Goal: Task Accomplishment & Management: Manage account settings

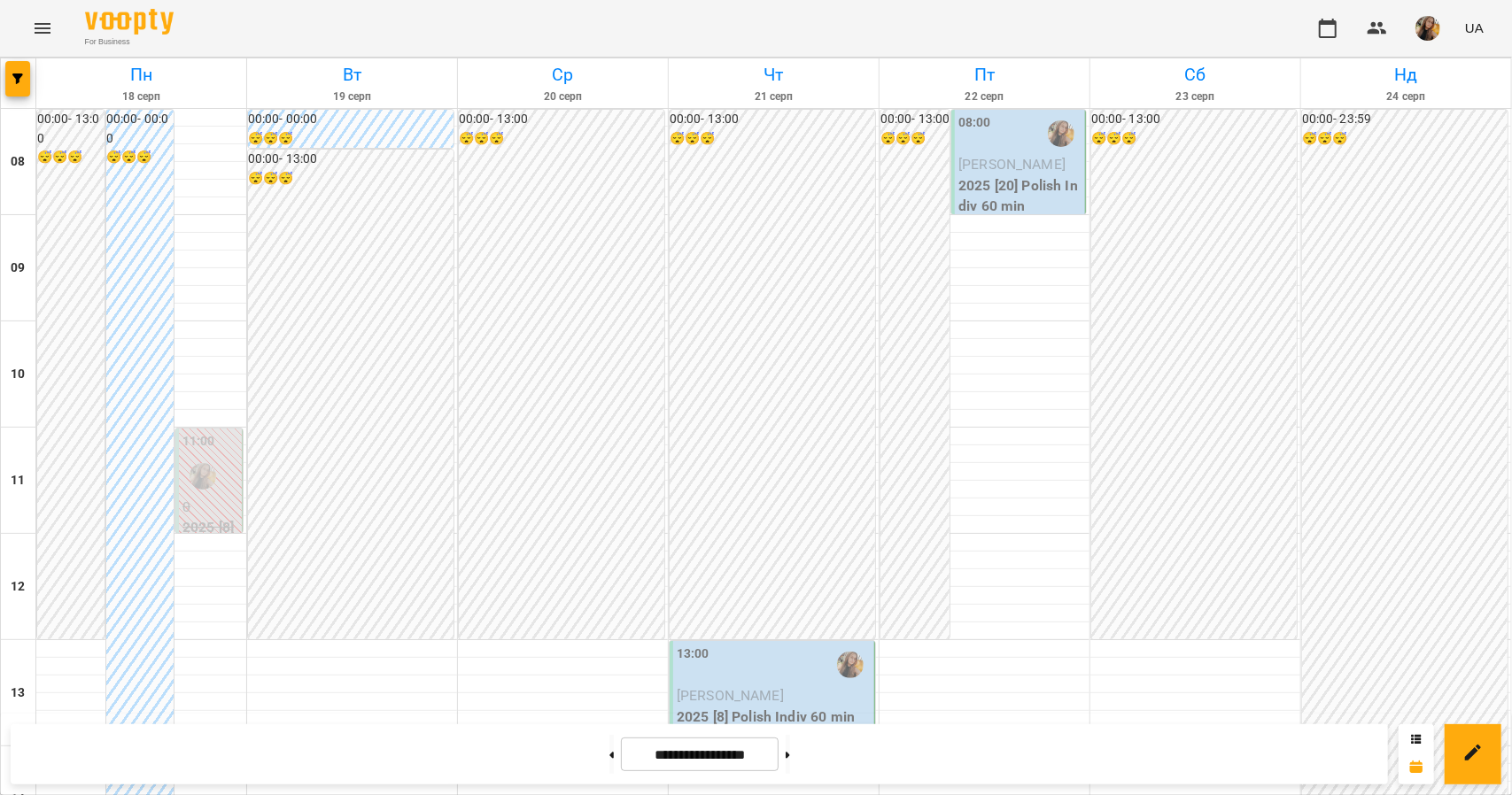
scroll to position [987, 0]
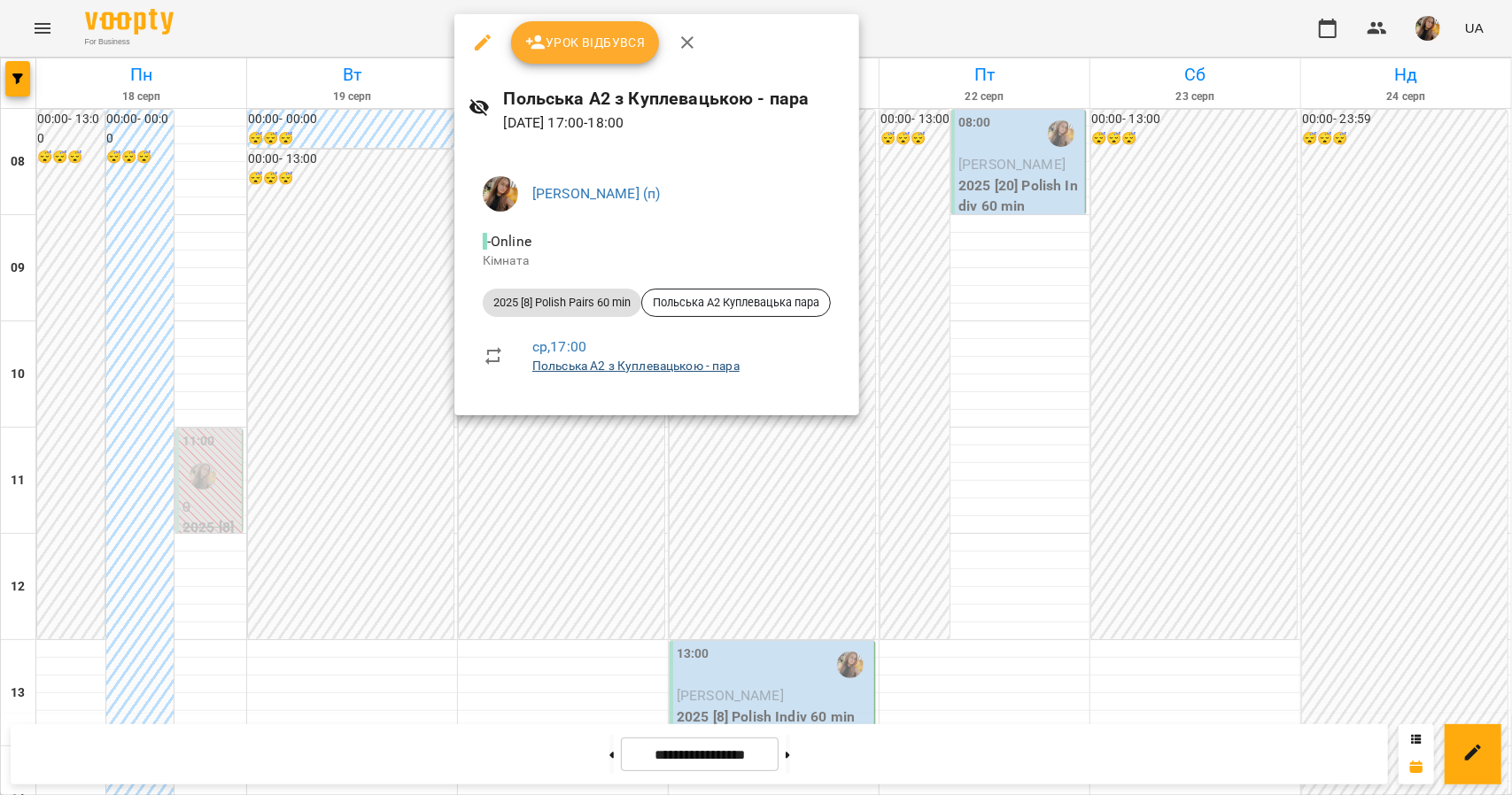
click at [694, 371] on link "Польська А2 з Куплевацькою - пара" at bounding box center [635, 365] width 207 height 14
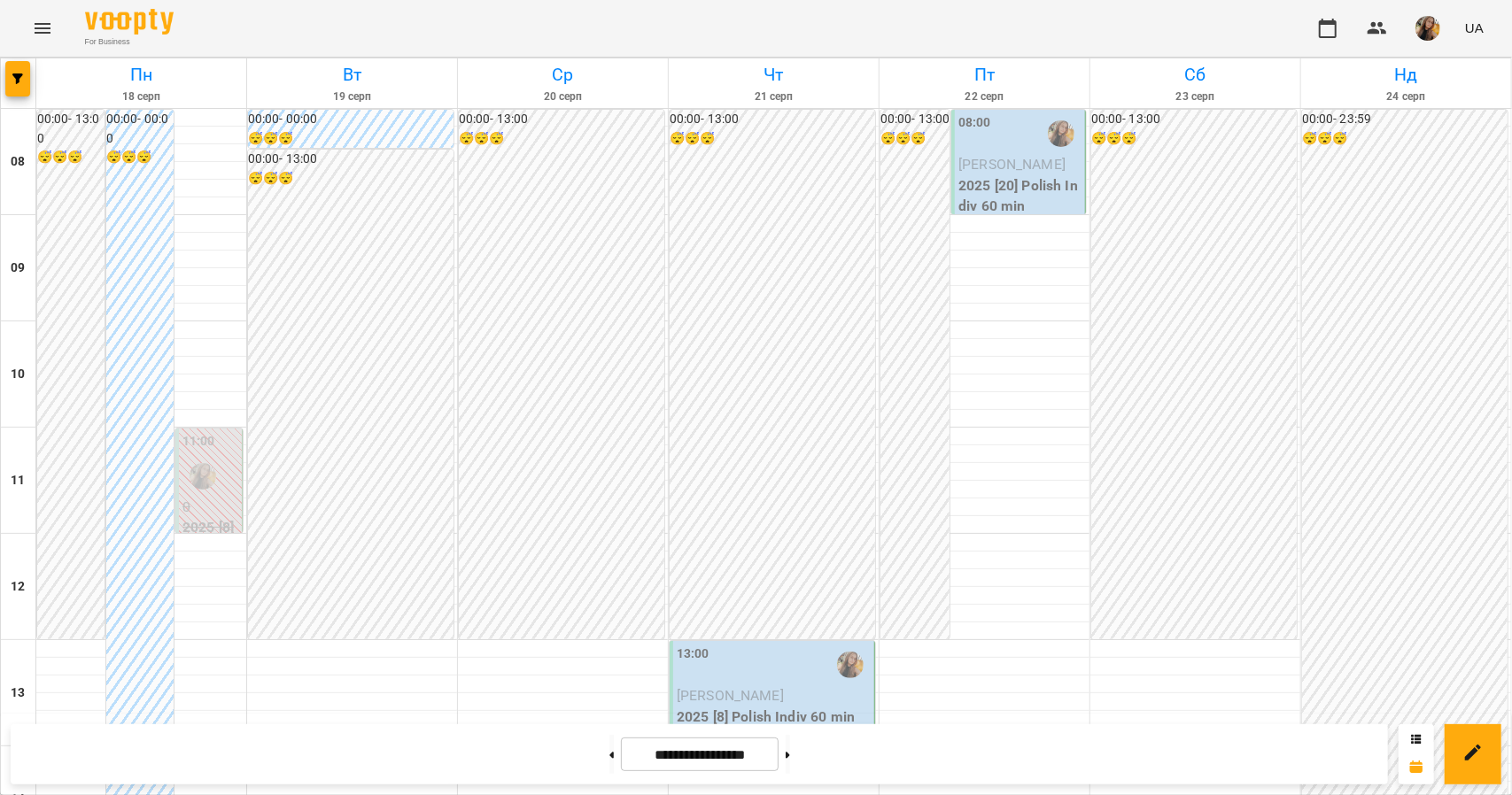
scroll to position [987, 0]
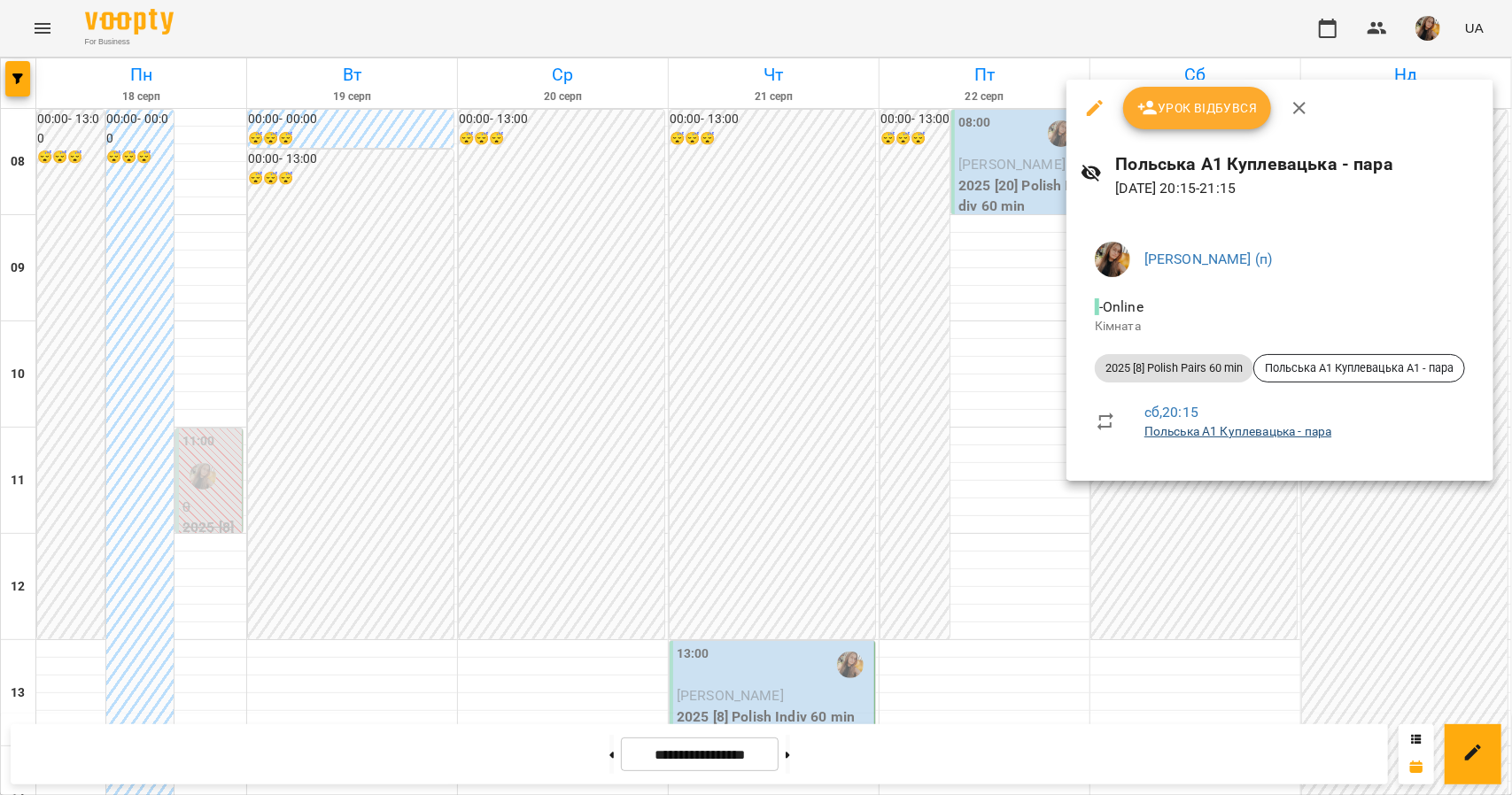
click at [1163, 432] on link "Польська А1 Куплевацька - пара" at bounding box center [1238, 431] width 187 height 14
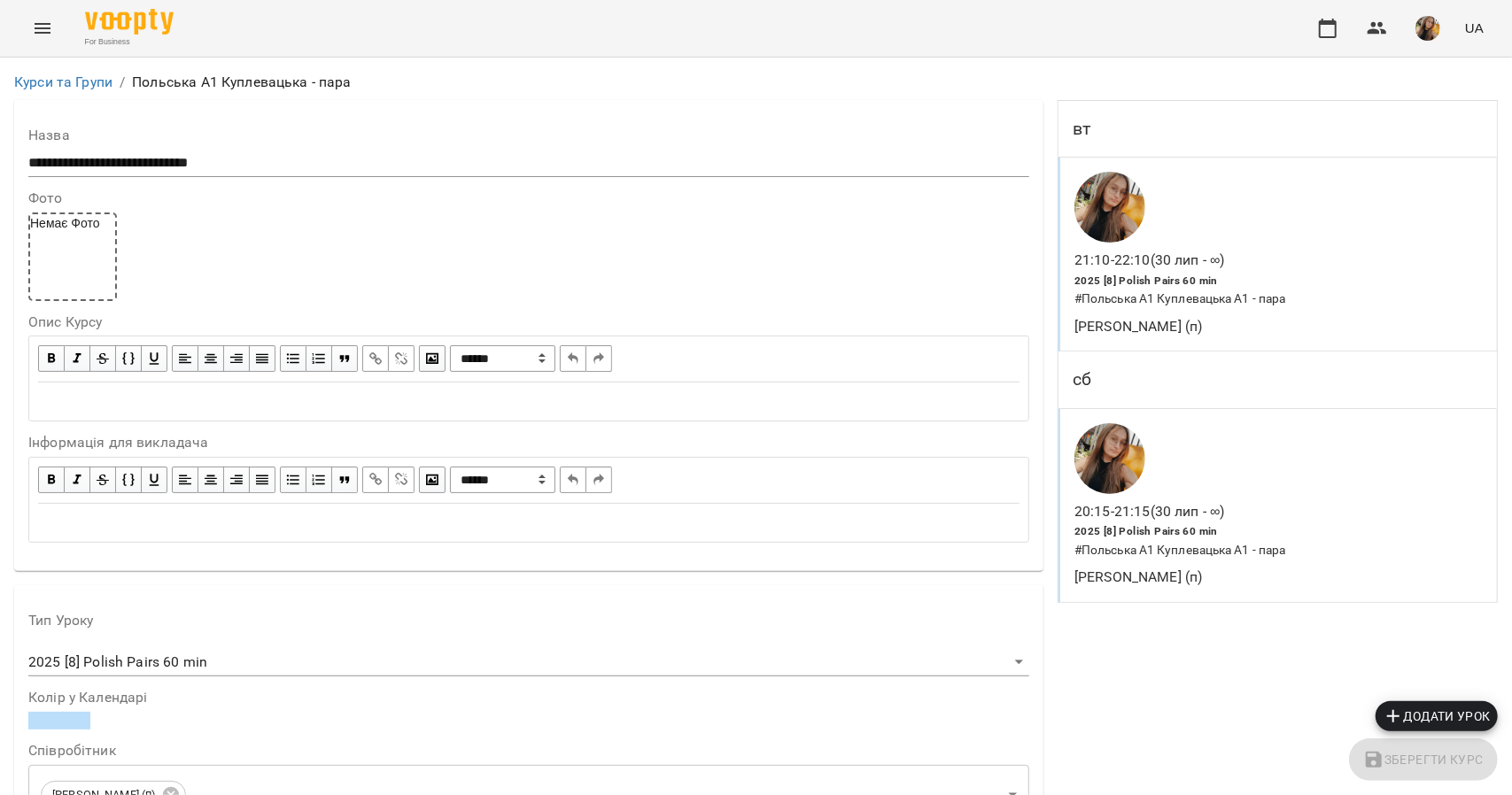
scroll to position [1063, 0]
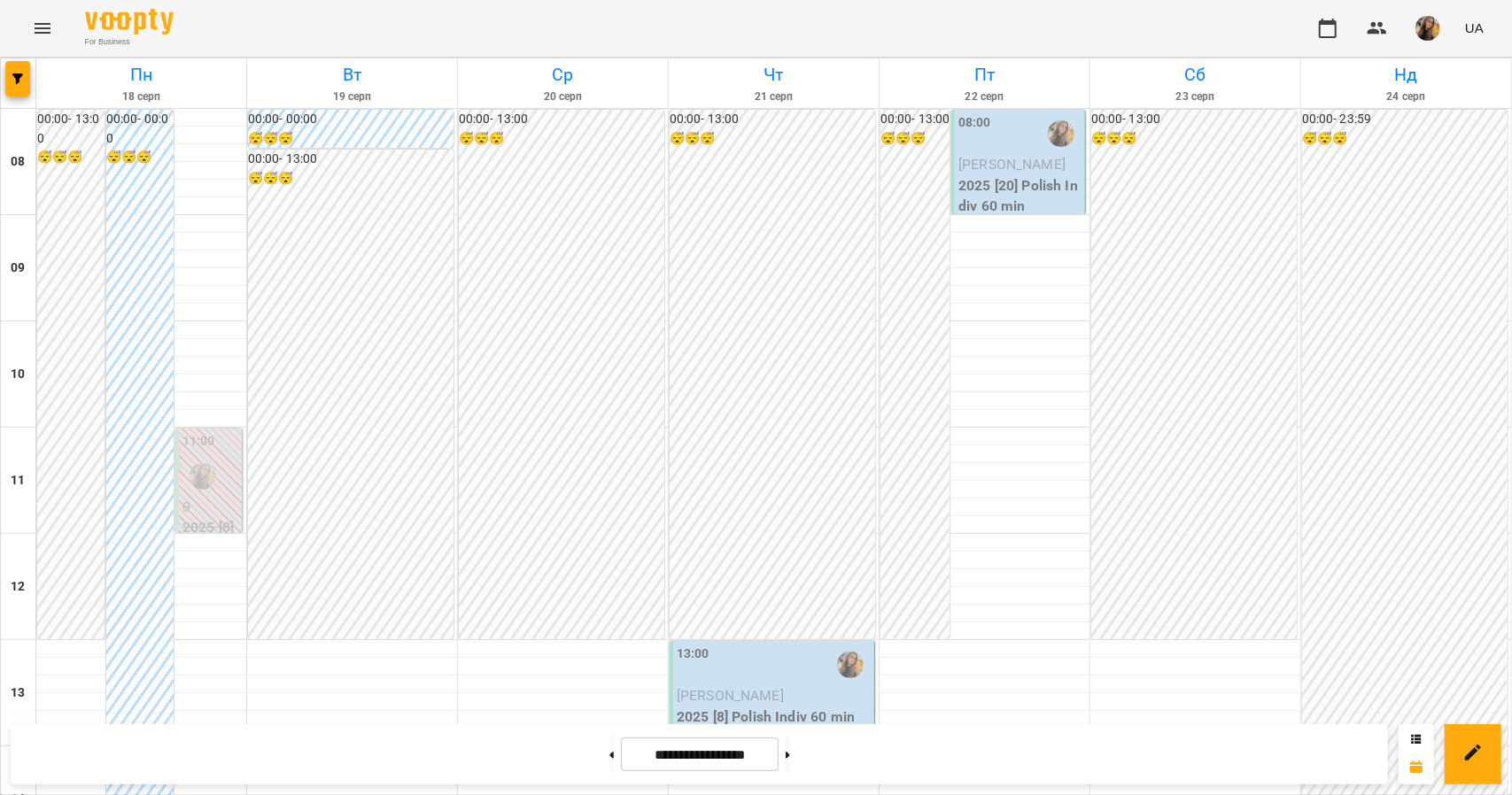
scroll to position [987, 0]
click at [791, 763] on button at bounding box center [788, 755] width 5 height 39
type input "**********"
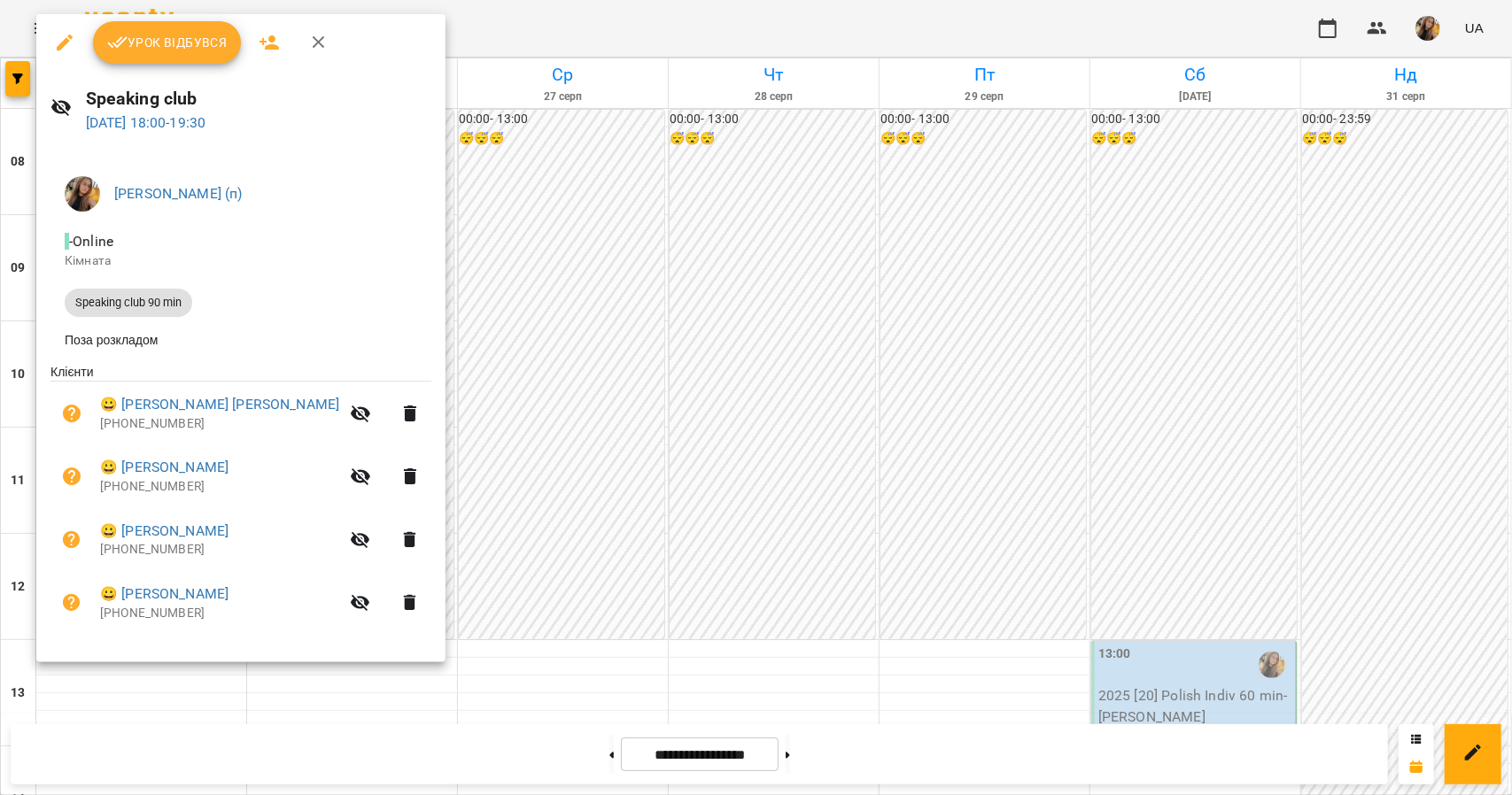
click at [610, 590] on div at bounding box center [756, 397] width 1512 height 795
